Goal: Information Seeking & Learning: Learn about a topic

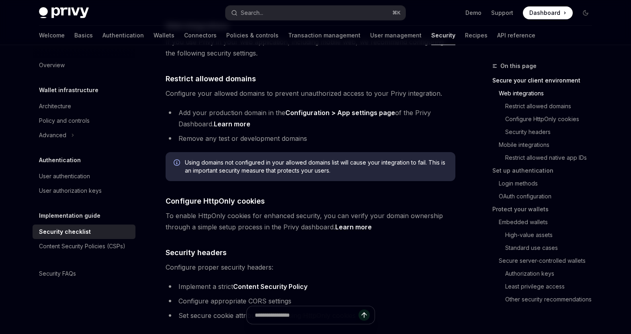
scroll to position [272, 0]
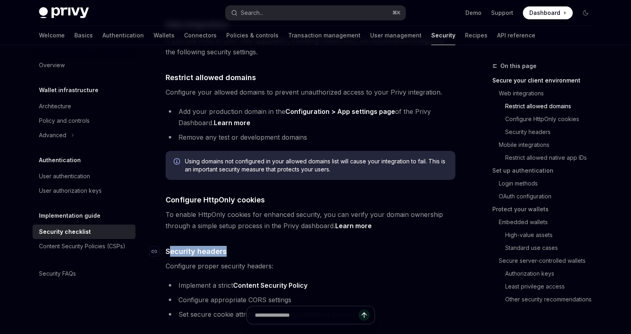
drag, startPoint x: 241, startPoint y: 239, endPoint x: 169, endPoint y: 240, distance: 72.0
click at [169, 246] on h4 "​ Security headers" at bounding box center [311, 251] width 290 height 11
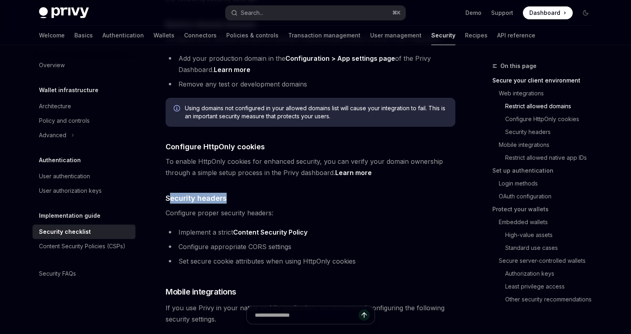
scroll to position [336, 0]
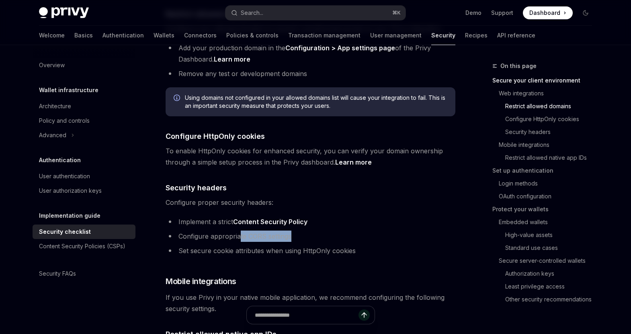
drag, startPoint x: 293, startPoint y: 225, endPoint x: 301, endPoint y: 225, distance: 8.0
click at [301, 230] on li "Configure appropriate CORS settings" at bounding box center [311, 235] width 290 height 11
click at [101, 245] on div "Content Security Policies (CSPs)" at bounding box center [82, 246] width 86 height 10
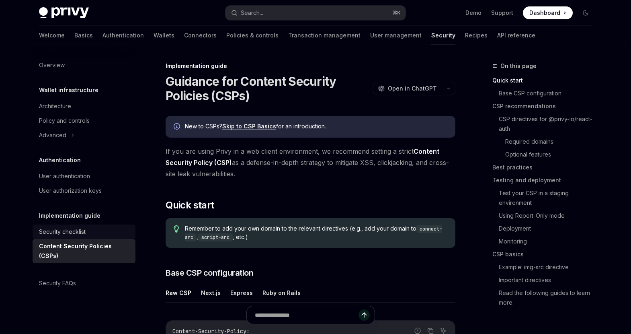
click at [64, 231] on div "Security checklist" at bounding box center [62, 232] width 47 height 10
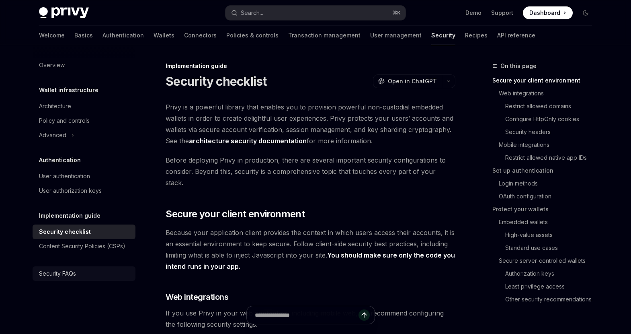
click at [65, 267] on link "Security FAQs" at bounding box center [84, 273] width 103 height 14
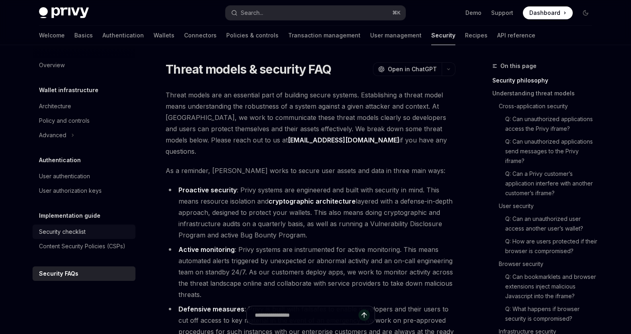
click at [88, 230] on div "Security checklist" at bounding box center [85, 232] width 92 height 10
type textarea "*"
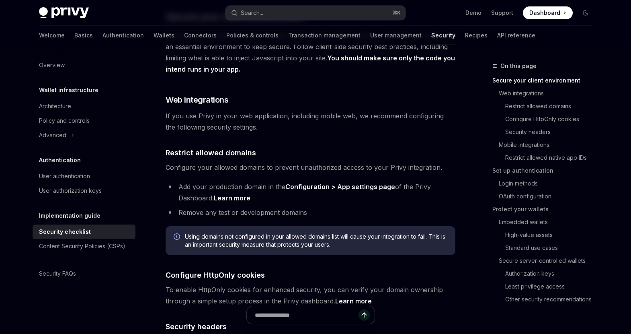
scroll to position [198, 0]
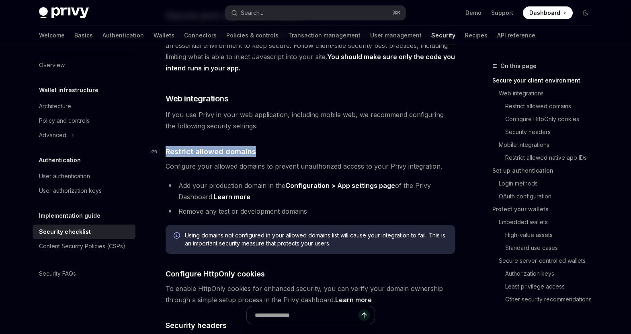
drag, startPoint x: 275, startPoint y: 136, endPoint x: 164, endPoint y: 140, distance: 110.2
click at [166, 146] on h4 "​ Restrict allowed domains" at bounding box center [311, 151] width 290 height 11
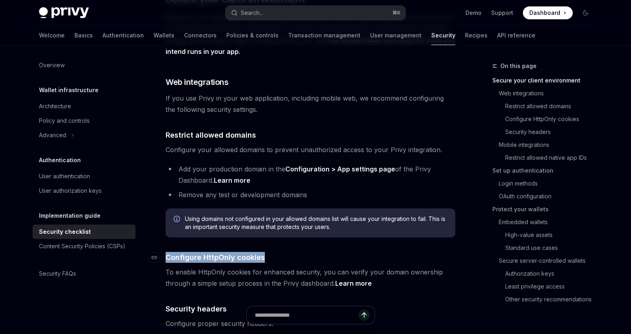
drag, startPoint x: 281, startPoint y: 239, endPoint x: 281, endPoint y: 247, distance: 8.0
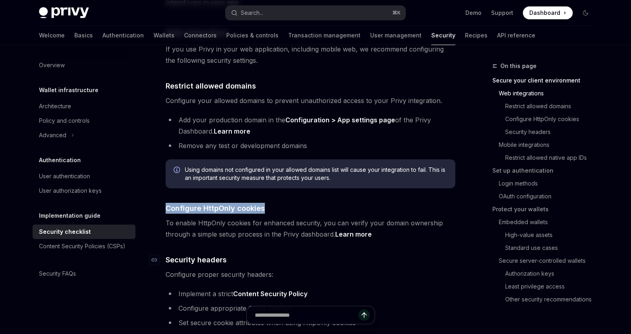
scroll to position [265, 0]
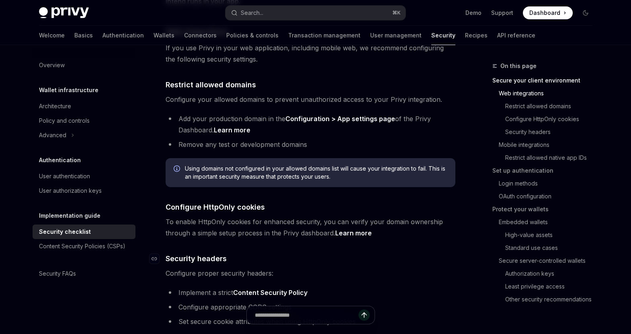
click at [289, 253] on h4 "​ Security headers" at bounding box center [311, 258] width 290 height 11
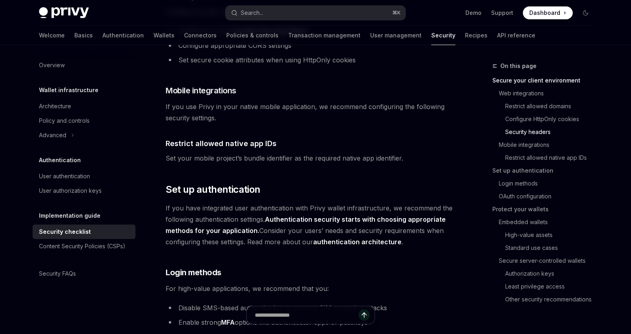
scroll to position [531, 0]
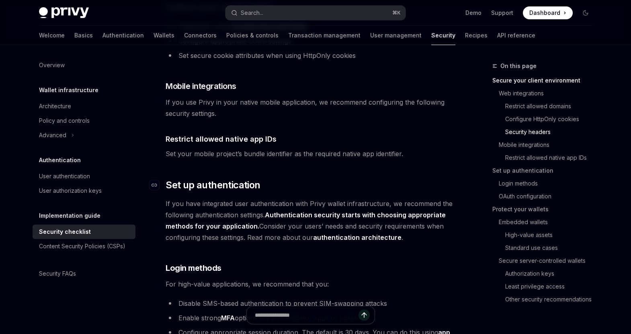
click at [273, 178] on h2 "​ Set up authentication" at bounding box center [311, 184] width 290 height 13
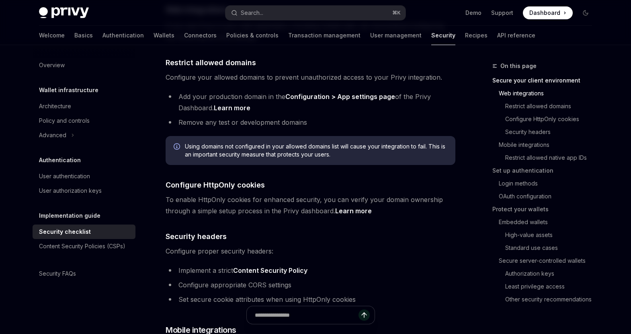
scroll to position [320, 0]
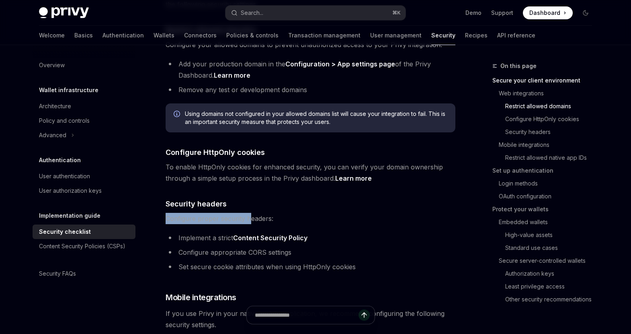
drag, startPoint x: 250, startPoint y: 203, endPoint x: 157, endPoint y: 198, distance: 93.0
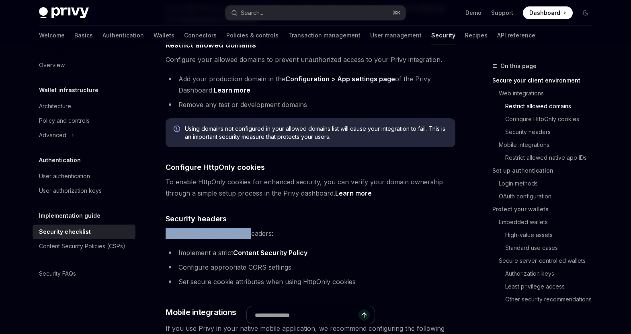
scroll to position [304, 0]
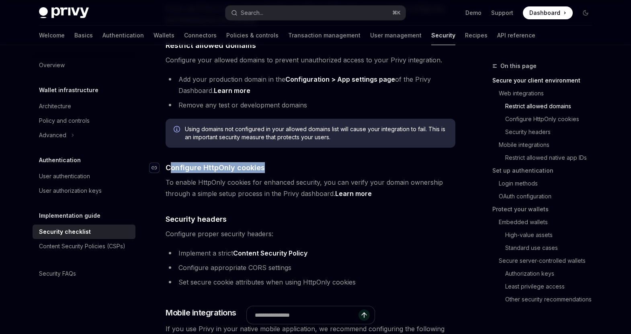
drag, startPoint x: 280, startPoint y: 157, endPoint x: 157, endPoint y: 151, distance: 123.1
click at [166, 162] on h4 "​ Configure HttpOnly cookies" at bounding box center [311, 167] width 290 height 11
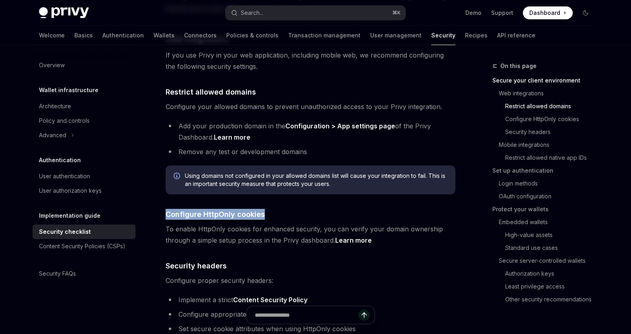
scroll to position [242, 0]
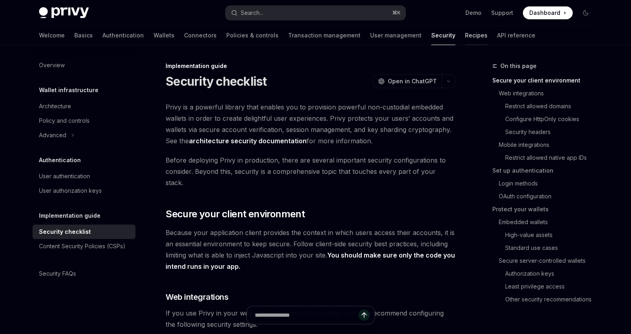
type textarea "*"
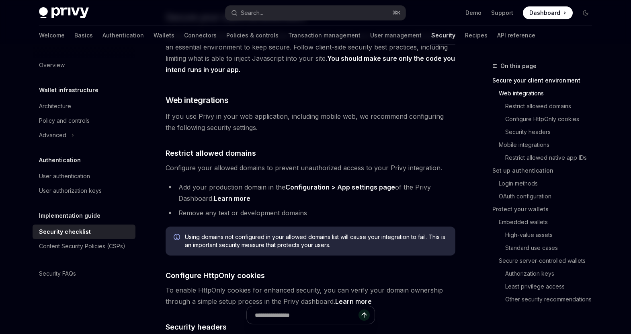
scroll to position [196, 0]
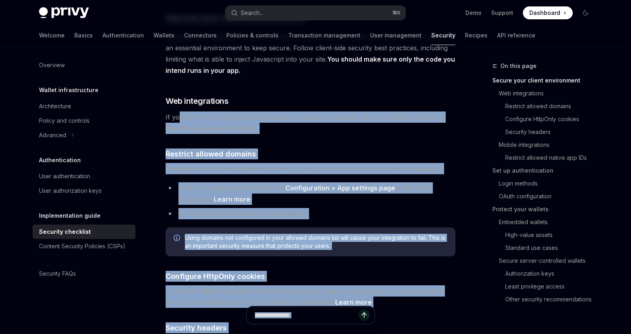
drag, startPoint x: 178, startPoint y: 107, endPoint x: 389, endPoint y: 292, distance: 280.3
click at [408, 163] on span "Configure your allowed domains to prevent unauthorized access to your Privy int…" at bounding box center [311, 168] width 290 height 11
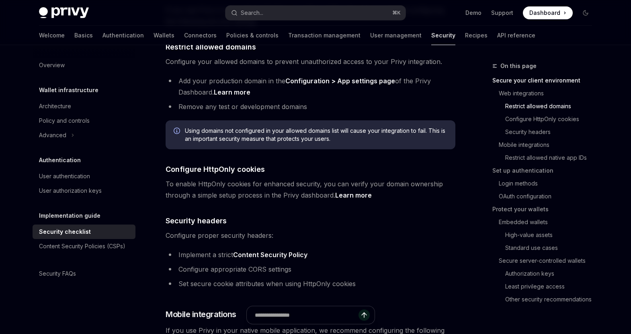
scroll to position [309, 0]
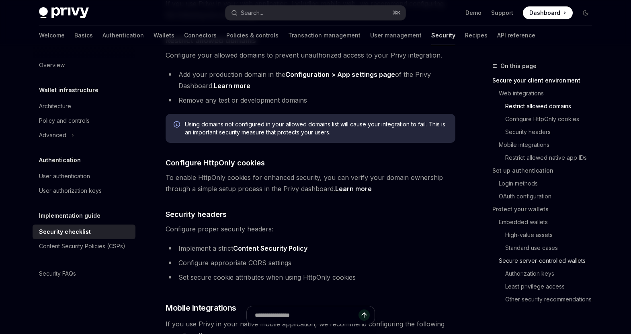
click at [521, 261] on link "Secure server-controlled wallets" at bounding box center [549, 260] width 100 height 13
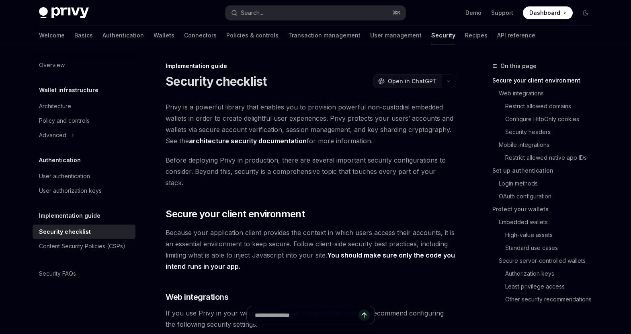
click at [398, 82] on span "Open in ChatGPT" at bounding box center [412, 81] width 49 height 8
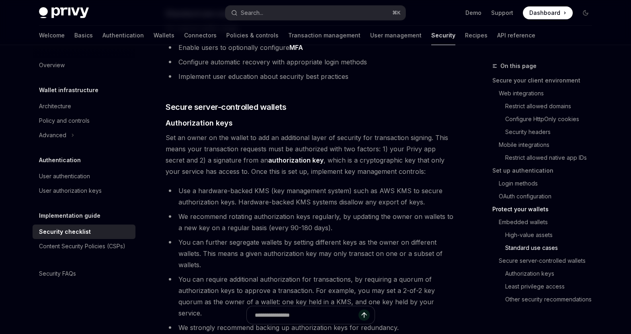
scroll to position [1249, 0]
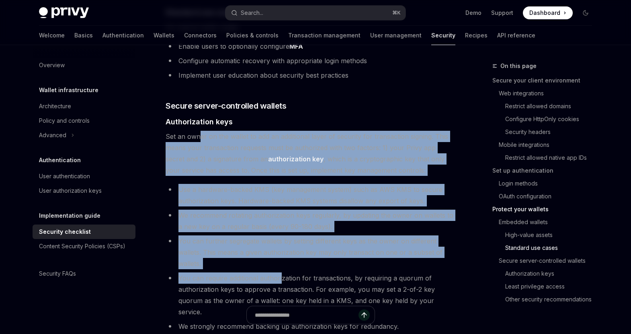
drag, startPoint x: 198, startPoint y: 123, endPoint x: 284, endPoint y: 274, distance: 173.7
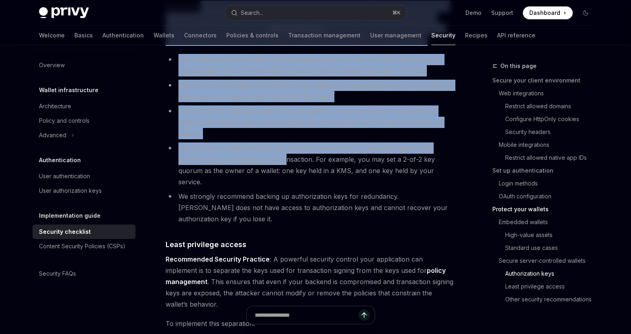
scroll to position [1381, 0]
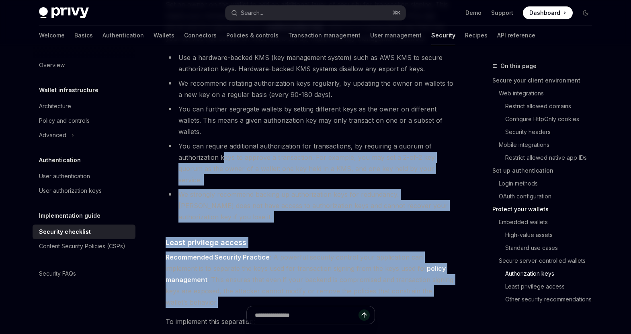
drag, startPoint x: 224, startPoint y: 145, endPoint x: 268, endPoint y: 275, distance: 137.1
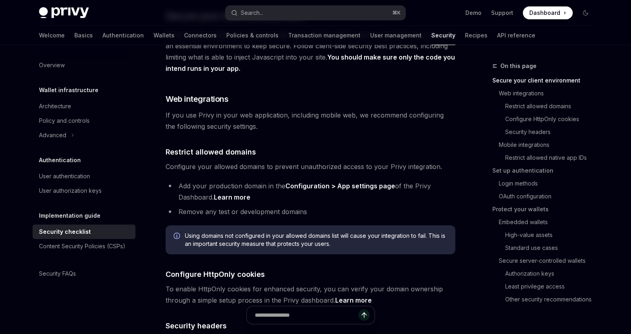
scroll to position [206, 0]
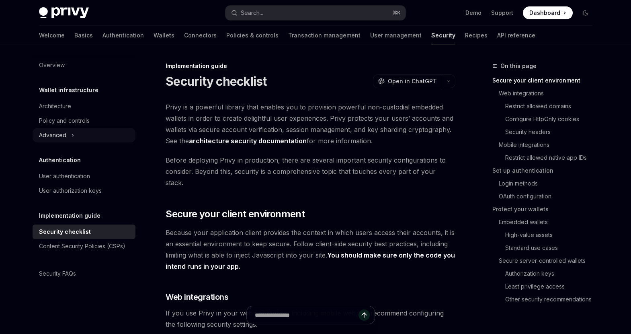
click at [74, 137] on div "Advanced" at bounding box center [84, 135] width 103 height 14
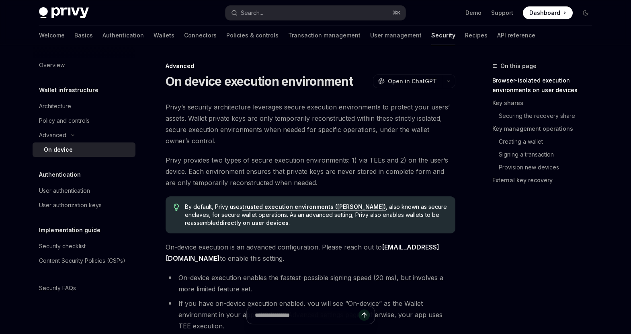
click at [70, 98] on div "Wallet infrastructure Architecture Policy and controls Advanced On device" at bounding box center [84, 121] width 103 height 72
click at [89, 109] on div "Architecture" at bounding box center [85, 106] width 92 height 10
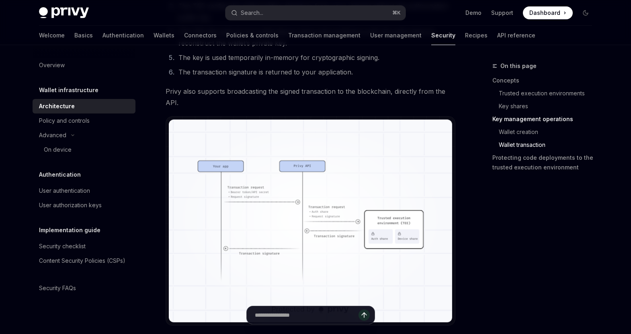
scroll to position [1615, 0]
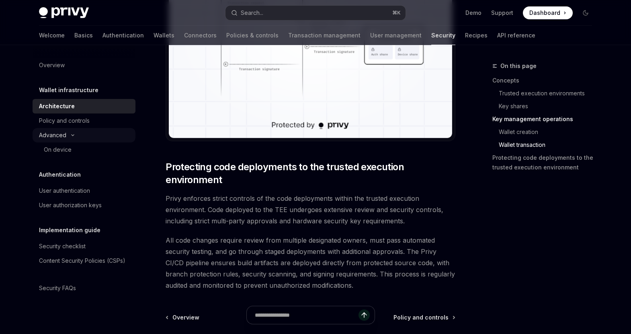
click at [75, 133] on icon at bounding box center [73, 134] width 10 height 3
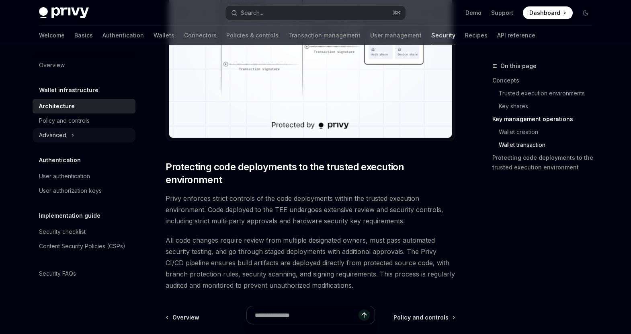
click at [75, 133] on div "Advanced" at bounding box center [84, 135] width 103 height 14
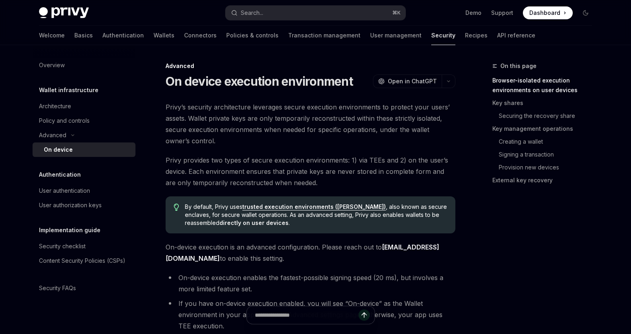
click at [74, 143] on link "On device" at bounding box center [84, 149] width 103 height 14
type textarea "*"
click at [246, 111] on span "Privy’s security architecture leverages secure execution environments to protec…" at bounding box center [311, 123] width 290 height 45
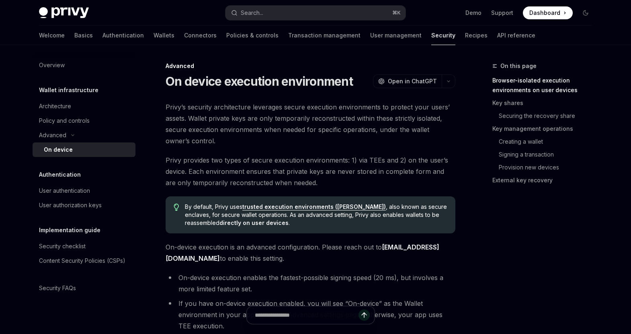
click at [246, 111] on span "Privy’s security architecture leverages secure execution environments to protec…" at bounding box center [311, 123] width 290 height 45
click at [245, 113] on span "Privy’s security architecture leverages secure execution environments to protec…" at bounding box center [311, 123] width 290 height 45
drag, startPoint x: 189, startPoint y: 84, endPoint x: 308, endPoint y: 89, distance: 119.5
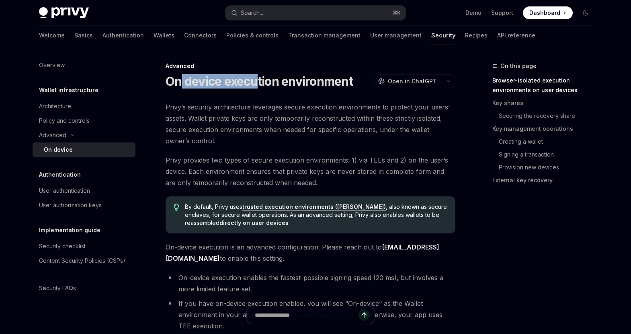
click at [284, 87] on h1 "On device execution environment" at bounding box center [259, 81] width 187 height 14
drag, startPoint x: 316, startPoint y: 108, endPoint x: 347, endPoint y: 112, distance: 32.0
click at [316, 108] on span "Privy’s security architecture leverages secure execution environments to protec…" at bounding box center [311, 123] width 290 height 45
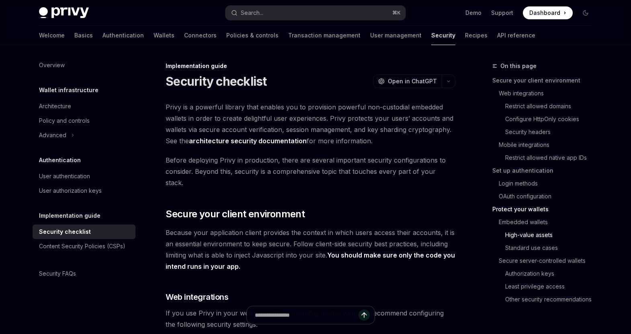
type textarea "*"
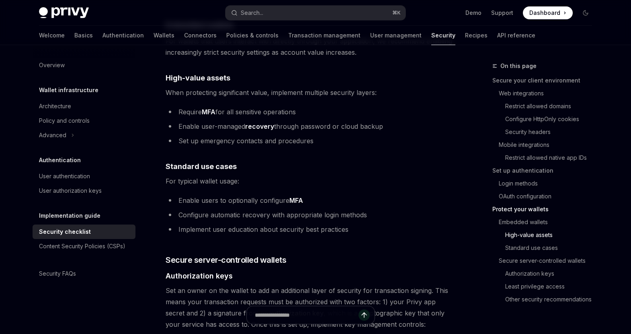
click at [20, 245] on div "Implementation guide Security checklist OpenAI Open in ChatGPT OpenAI Open in C…" at bounding box center [235, 48] width 444 height 2165
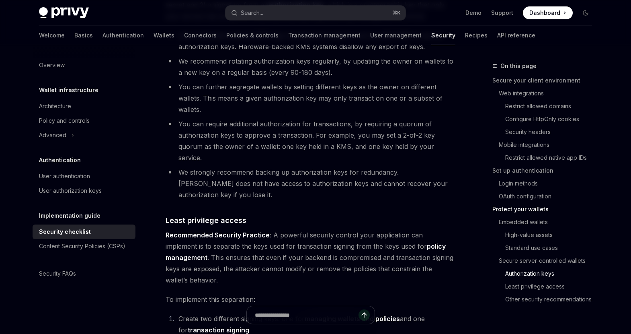
scroll to position [1412, 0]
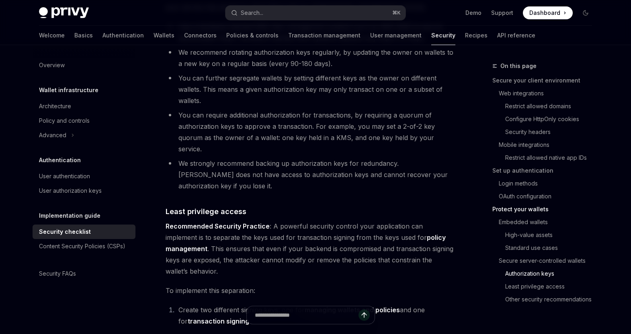
click at [293, 158] on li "We strongly recommend backing up authorization keys for redundancy. Privy does …" at bounding box center [311, 175] width 290 height 34
click at [294, 90] on li "You can further segregate wallets by setting different keys as the owner on dif…" at bounding box center [311, 89] width 290 height 34
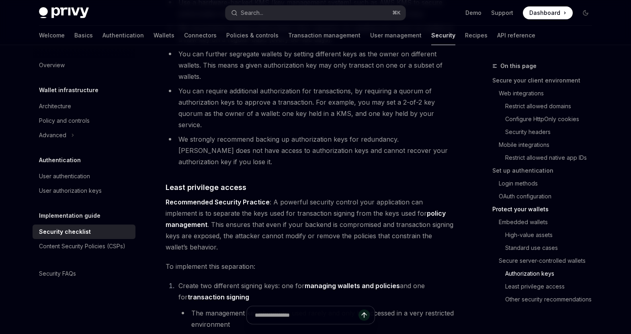
scroll to position [1437, 0]
click at [326, 195] on span "Recommended Security Practice : A powerful security control your application ca…" at bounding box center [311, 223] width 290 height 56
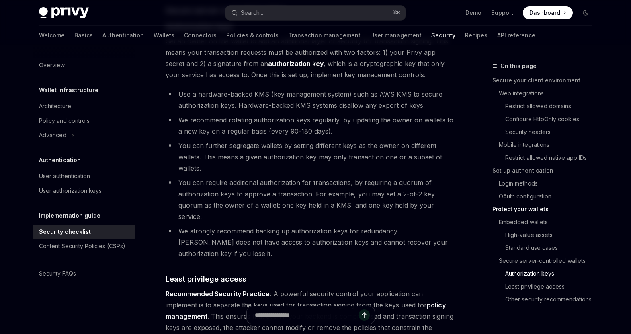
scroll to position [1342, 0]
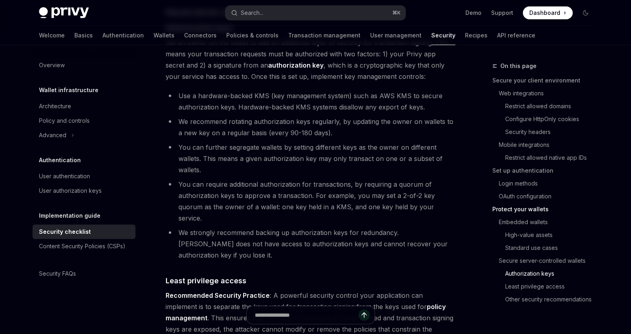
click at [300, 150] on li "You can further segregate wallets by setting different keys as the owner on dif…" at bounding box center [311, 158] width 290 height 34
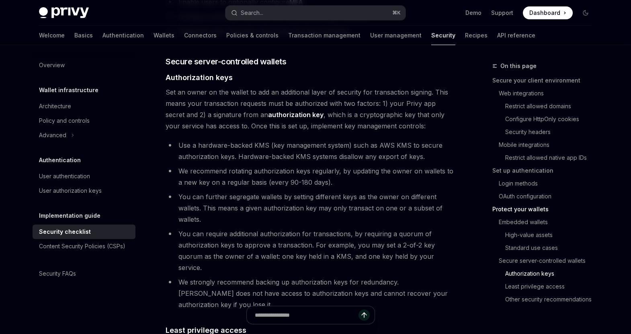
scroll to position [1282, 0]
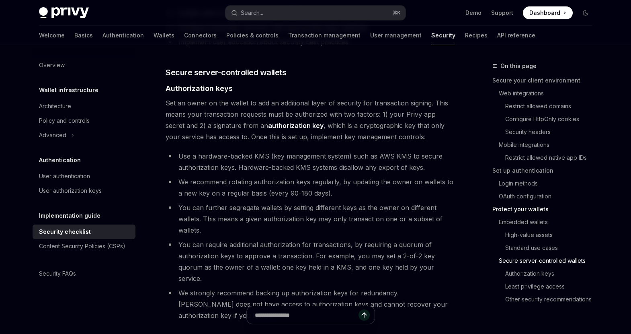
click at [252, 203] on li "You can further segregate wallets by setting different keys as the owner on dif…" at bounding box center [311, 219] width 290 height 34
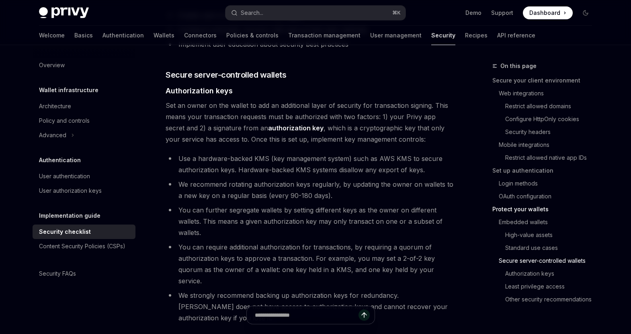
scroll to position [1279, 0]
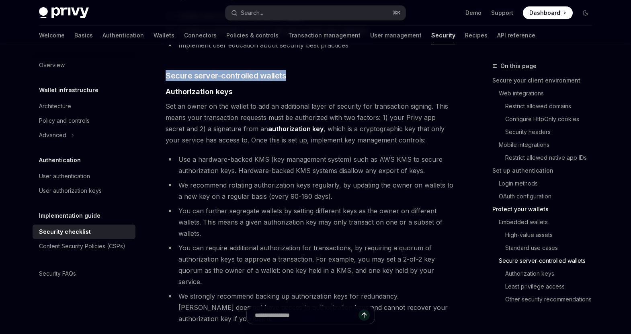
drag, startPoint x: 297, startPoint y: 65, endPoint x: 227, endPoint y: 108, distance: 81.6
click at [297, 189] on li "We recommend rotating authorization keys regularly, by updating the owner on wa…" at bounding box center [311, 190] width 290 height 23
click at [359, 180] on li "We recommend rotating authorization keys regularly, by updating the owner on wa…" at bounding box center [311, 190] width 290 height 23
click at [345, 192] on ul "Use a hardware-backed KMS (key management system) such as AWS KMS to secure aut…" at bounding box center [311, 239] width 290 height 170
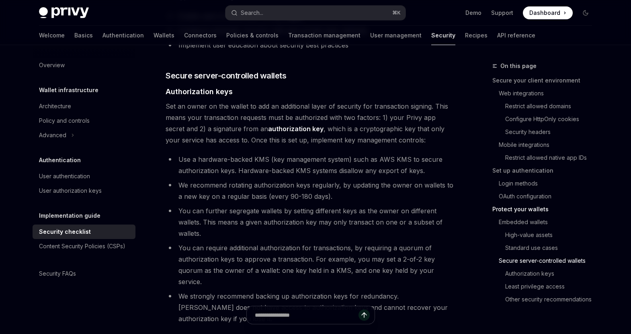
scroll to position [1281, 0]
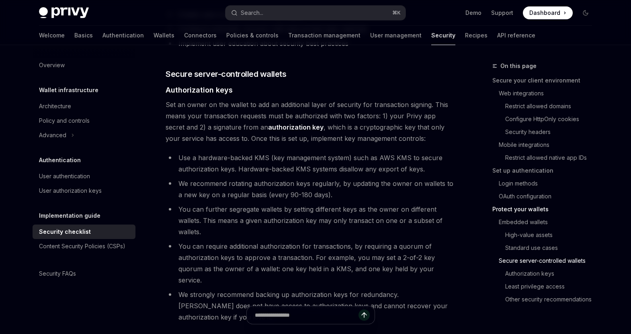
click at [322, 186] on li "We recommend rotating authorization keys regularly, by updating the owner on wa…" at bounding box center [311, 189] width 290 height 23
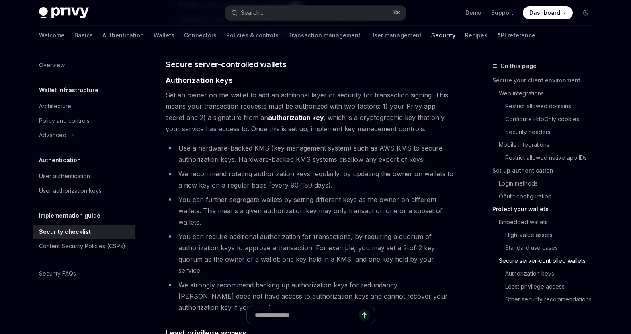
scroll to position [1293, 0]
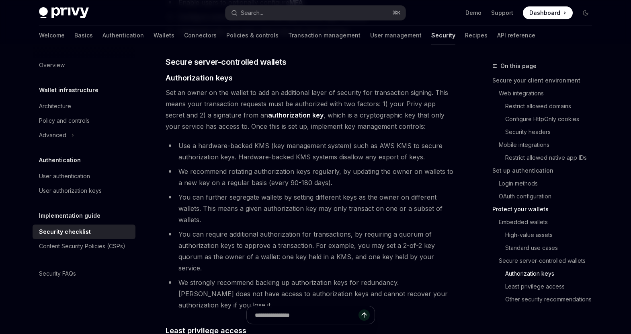
click at [267, 206] on li "You can further segregate wallets by setting different keys as the owner on dif…" at bounding box center [311, 208] width 290 height 34
drag, startPoint x: 314, startPoint y: 101, endPoint x: 228, endPoint y: 103, distance: 85.6
click at [227, 103] on span "Set an owner on the wallet to add an additional layer of security for transacti…" at bounding box center [311, 109] width 290 height 45
click at [310, 146] on li "Use a hardware-backed KMS (key management system) such as AWS KMS to secure aut…" at bounding box center [311, 151] width 290 height 23
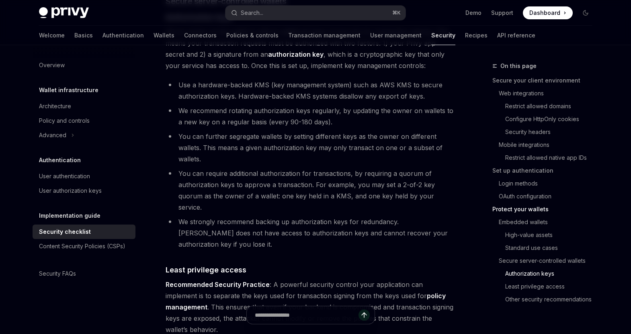
scroll to position [1367, 0]
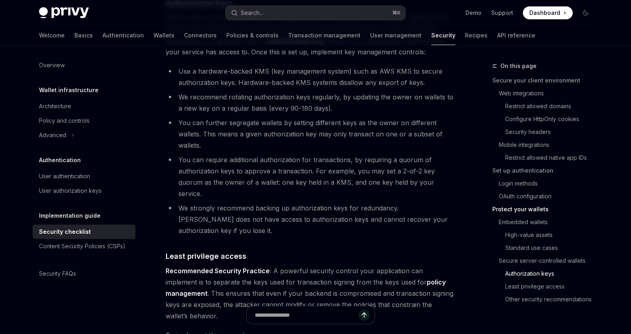
click at [259, 159] on li "You can require additional authorization for transactions, by requiring a quoru…" at bounding box center [311, 176] width 290 height 45
click at [264, 159] on li "You can require additional authorization for transactions, by requiring a quoru…" at bounding box center [311, 176] width 290 height 45
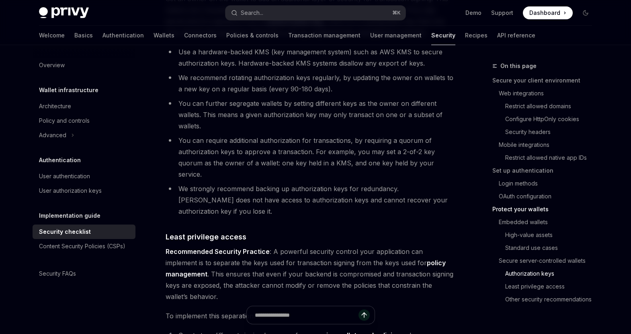
click at [269, 158] on ul "Use a hardware-backed KMS (key management system) such as AWS KMS to secure aut…" at bounding box center [311, 131] width 290 height 170
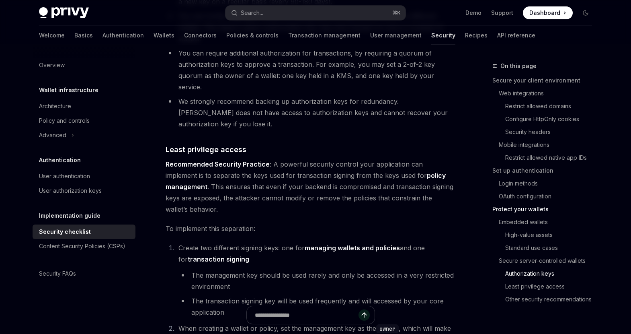
scroll to position [1500, 0]
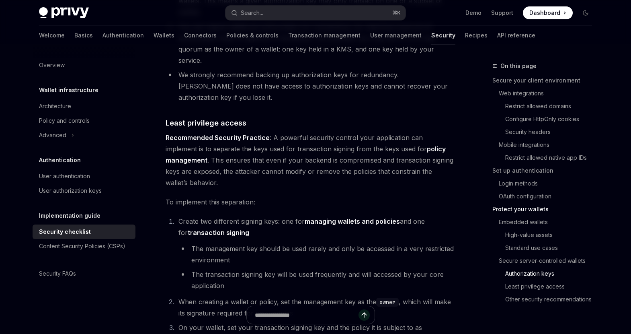
click at [308, 150] on span "Recommended Security Practice : A powerful security control your application ca…" at bounding box center [311, 160] width 290 height 56
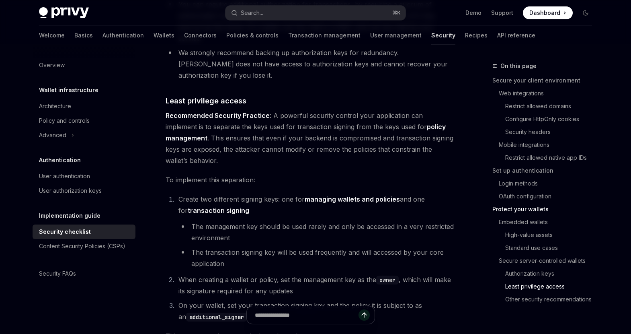
scroll to position [1540, 0]
